Goal: Task Accomplishment & Management: Use online tool/utility

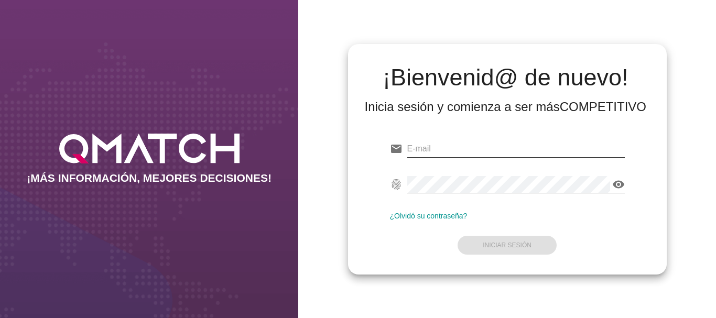
click at [418, 148] on input "email" at bounding box center [516, 148] width 218 height 17
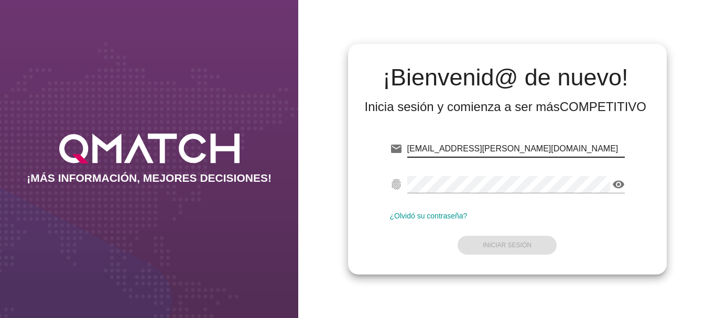
type input "[EMAIL_ADDRESS][PERSON_NAME][DOMAIN_NAME]"
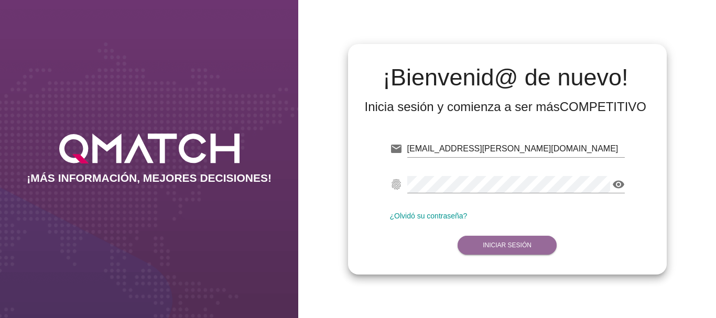
drag, startPoint x: 508, startPoint y: 245, endPoint x: 510, endPoint y: 238, distance: 6.6
click at [510, 239] on button "Iniciar Sesión" at bounding box center [507, 245] width 99 height 19
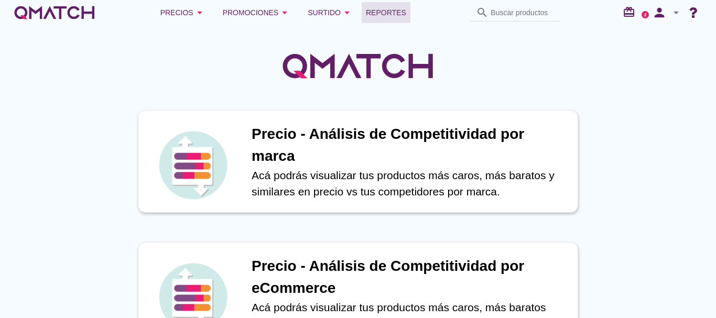
click at [386, 13] on span "Reportes" at bounding box center [386, 12] width 40 height 13
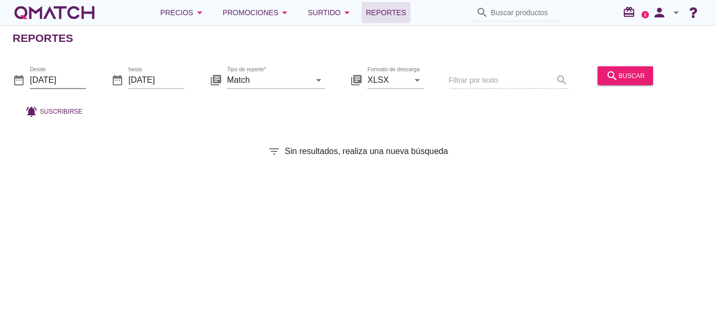
click at [42, 75] on input "[DATE]" at bounding box center [58, 79] width 56 height 17
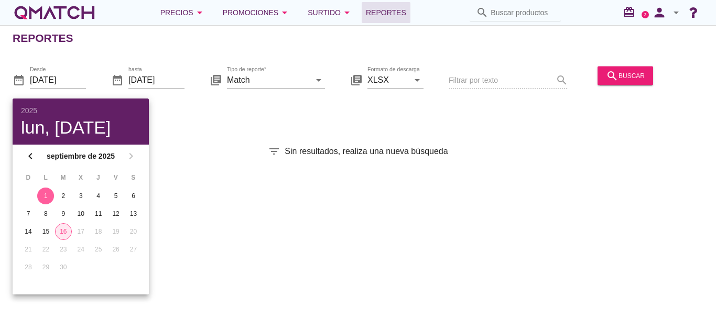
click at [63, 230] on div "16" at bounding box center [64, 231] width 16 height 9
type input "[DATE]"
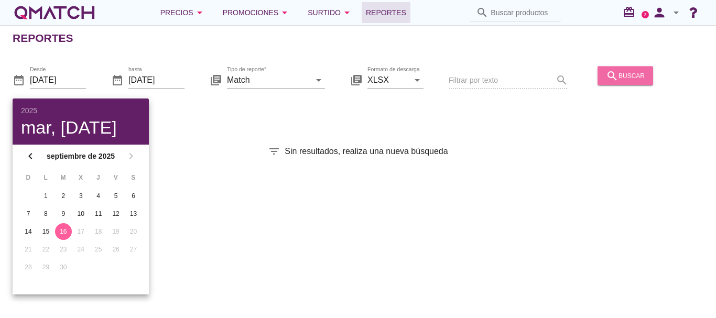
click at [627, 78] on div "search buscar" at bounding box center [625, 75] width 39 height 13
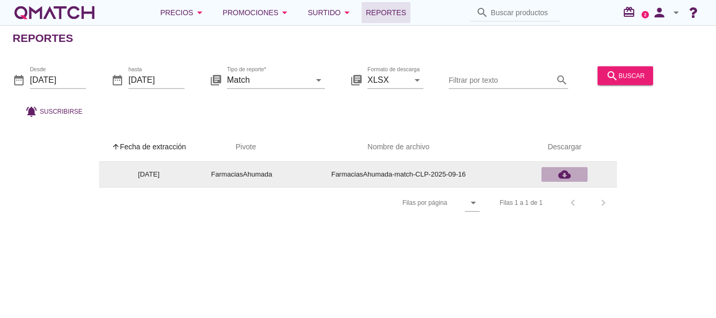
click at [563, 175] on icon "cloud_download" at bounding box center [564, 174] width 13 height 13
